Goal: Find specific page/section: Find specific page/section

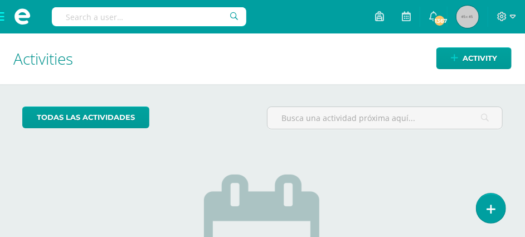
click at [84, 19] on input "text" at bounding box center [149, 16] width 194 height 19
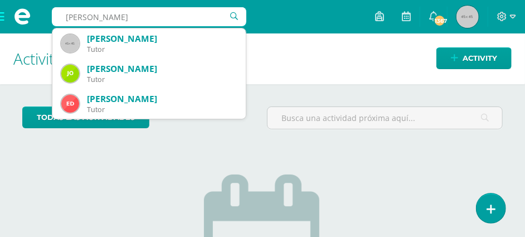
type input "[PERSON_NAME]"
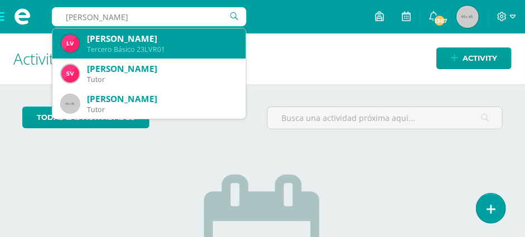
click at [103, 42] on div "[PERSON_NAME]" at bounding box center [162, 39] width 150 height 12
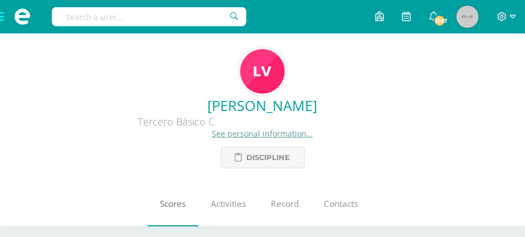
click at [174, 212] on link "Scores" at bounding box center [173, 204] width 51 height 45
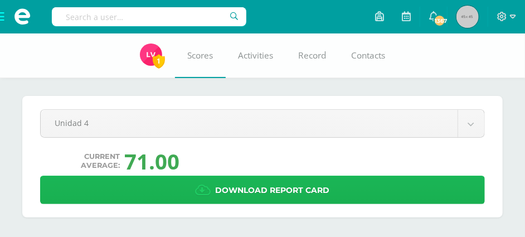
click at [265, 184] on span "Download report card" at bounding box center [273, 190] width 114 height 27
